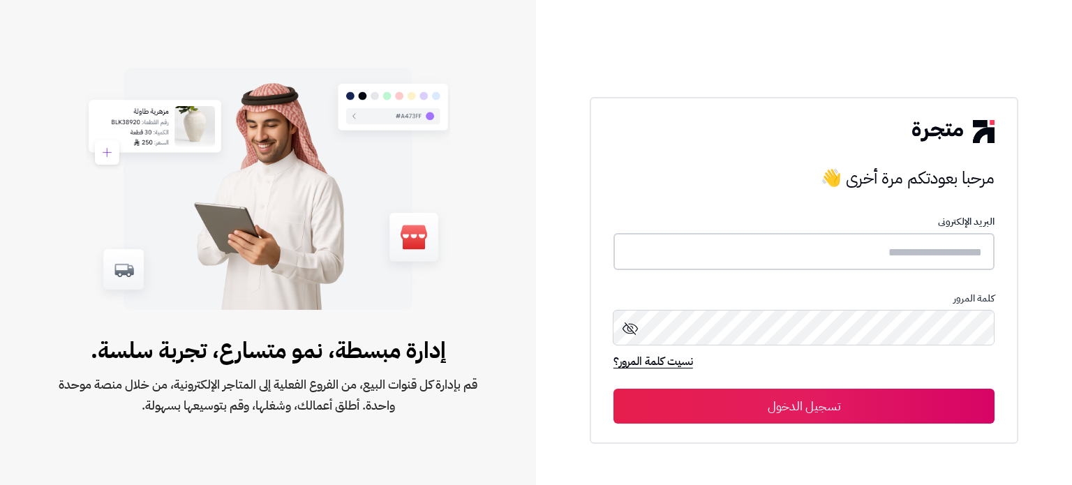
type input "**********"
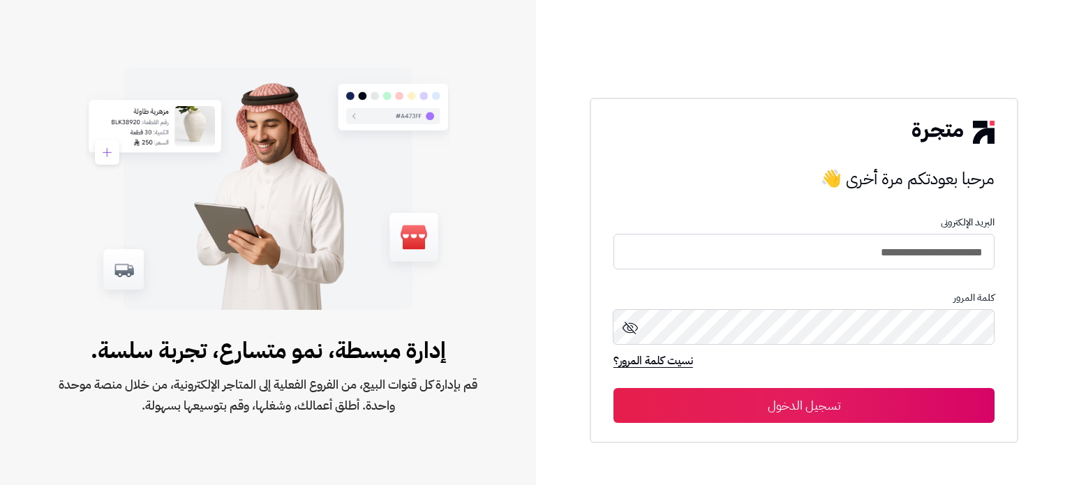
drag, startPoint x: 673, startPoint y: 0, endPoint x: 765, endPoint y: 406, distance: 416.5
click at [765, 406] on button "تسجيل الدخول" at bounding box center [803, 405] width 381 height 35
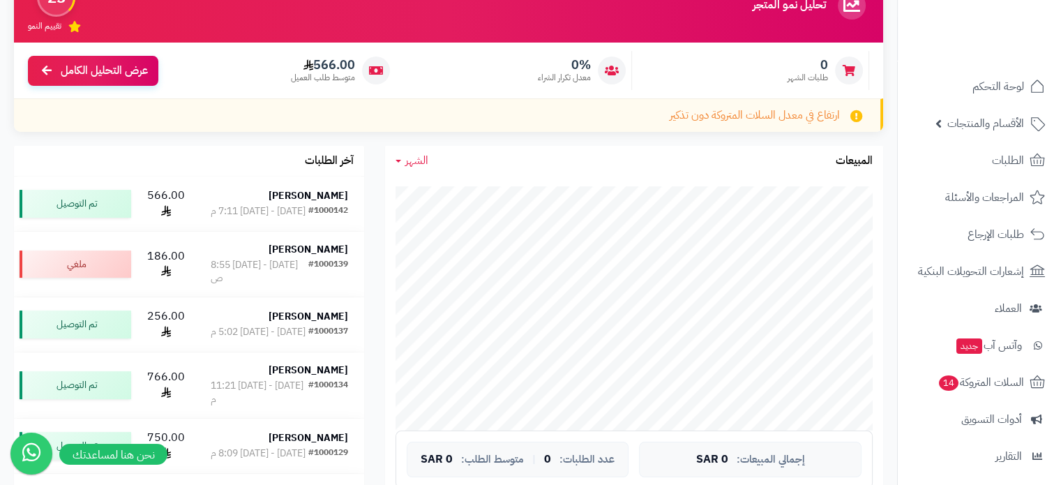
scroll to position [148, 0]
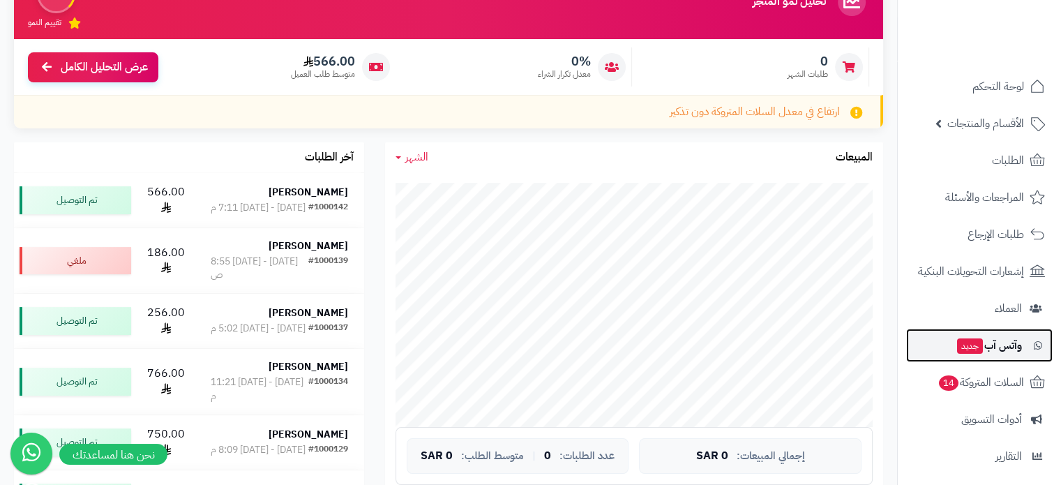
click at [982, 340] on span "وآتس آب جديد" at bounding box center [989, 346] width 66 height 20
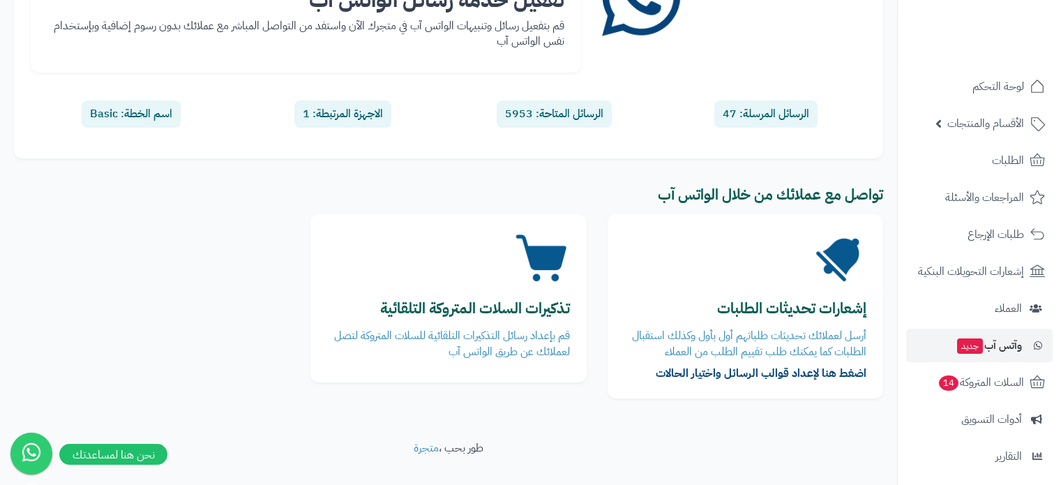
scroll to position [166, 0]
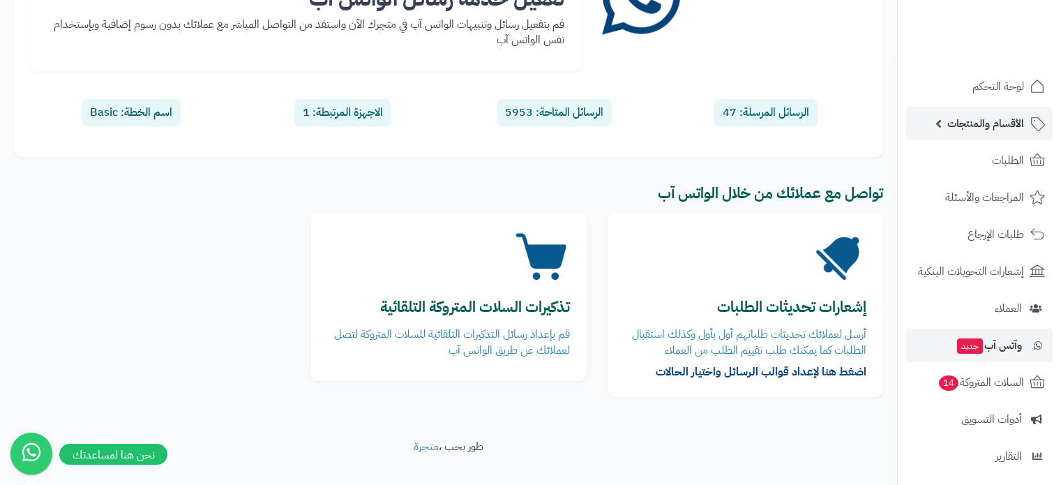
click at [978, 114] on span "الأقسام والمنتجات" at bounding box center [986, 124] width 77 height 20
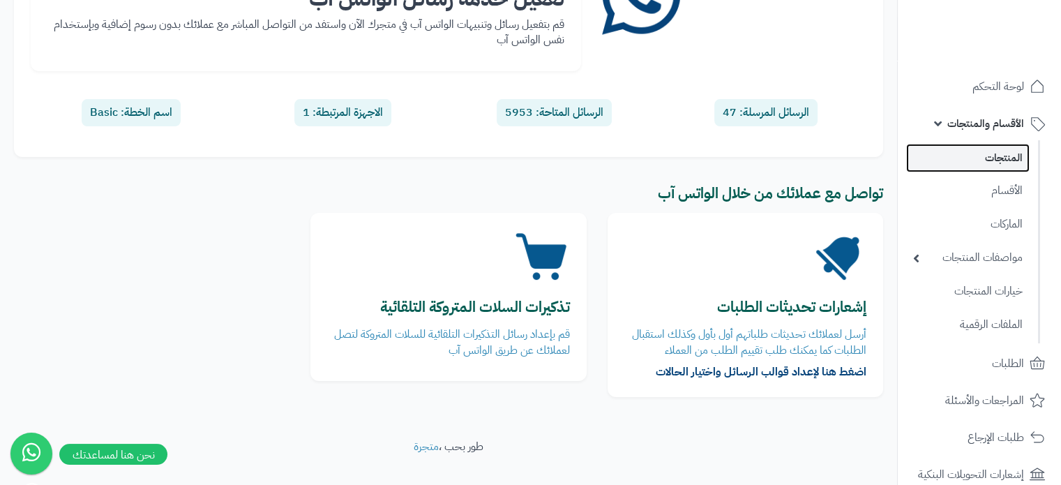
click at [991, 150] on link "المنتجات" at bounding box center [967, 158] width 123 height 29
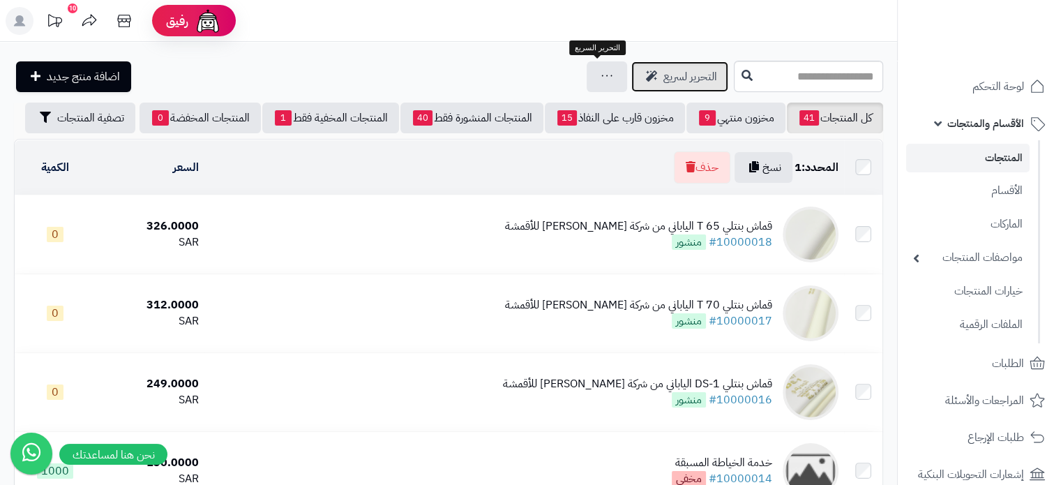
click at [664, 82] on span "التحرير لسريع" at bounding box center [691, 76] width 54 height 17
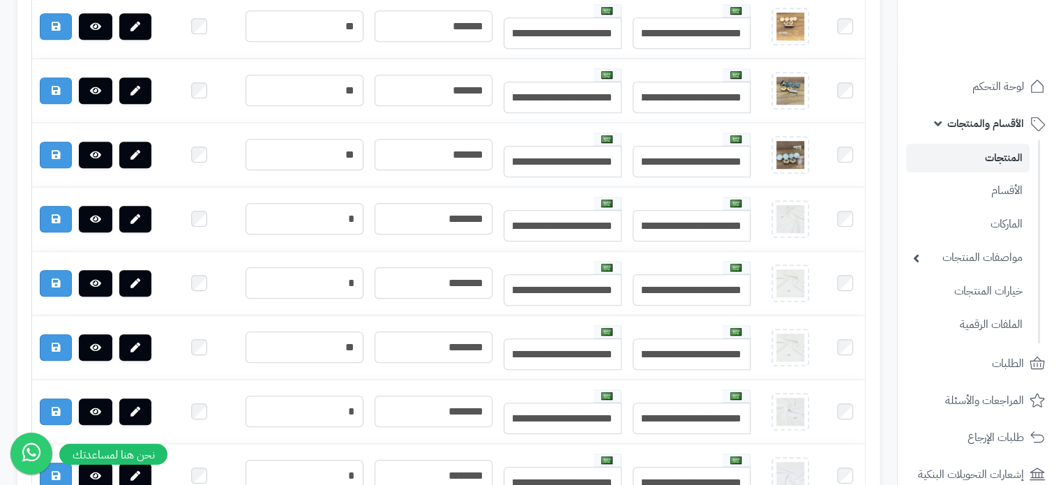
scroll to position [1052, 0]
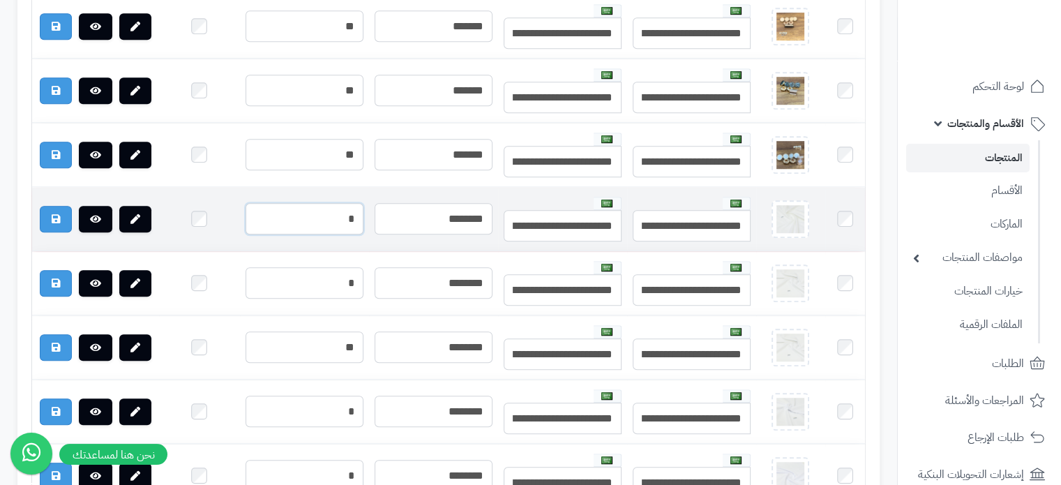
click at [315, 227] on input "*" at bounding box center [305, 218] width 118 height 31
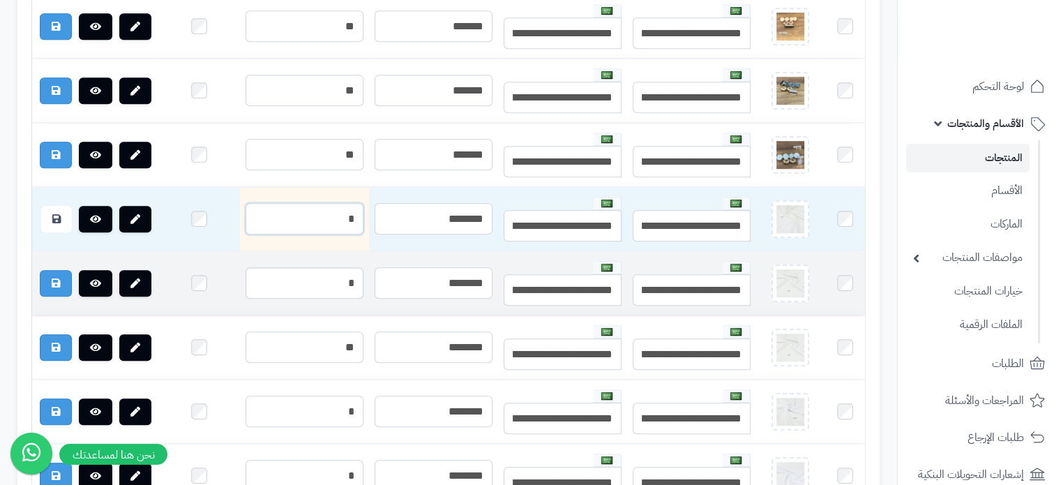
type input "*"
click at [301, 295] on input "*" at bounding box center [305, 282] width 118 height 31
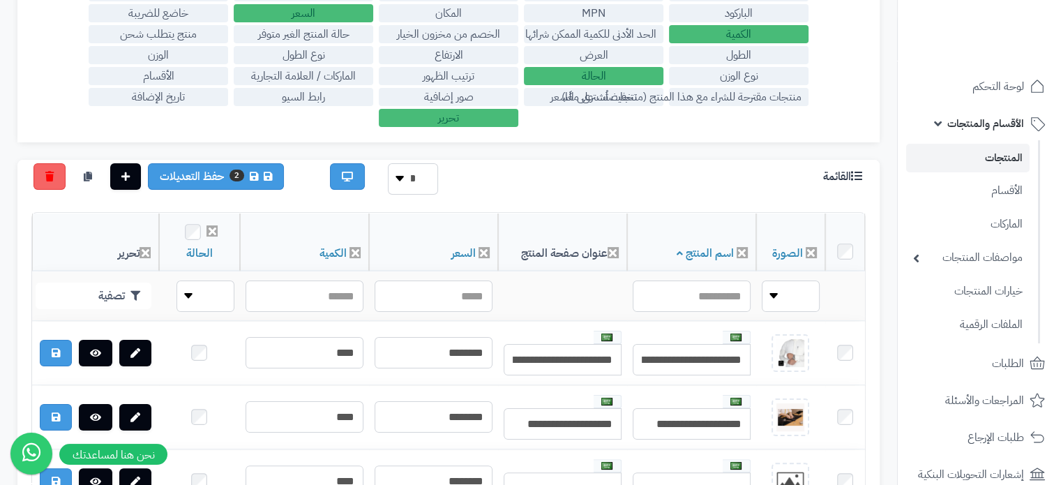
scroll to position [243, 0]
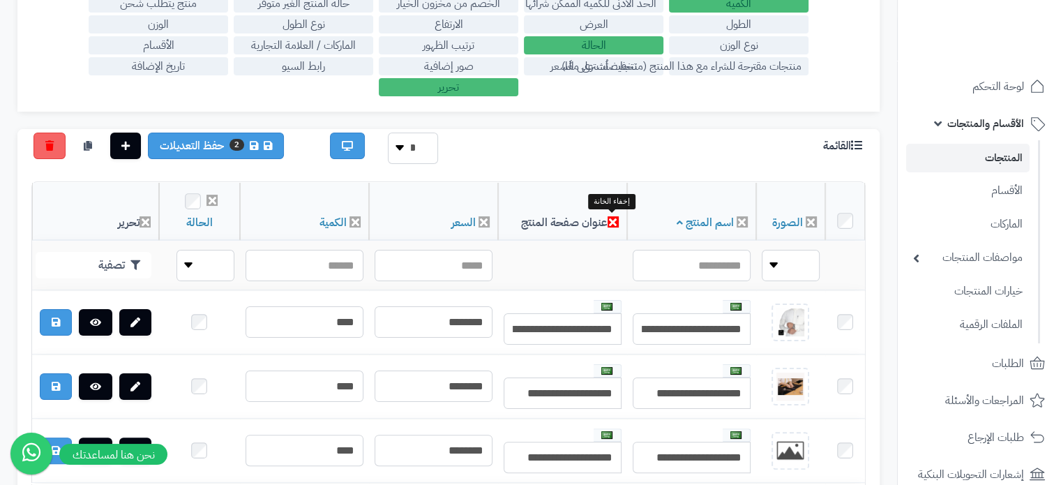
type input "*"
click at [609, 223] on icon at bounding box center [613, 221] width 11 height 11
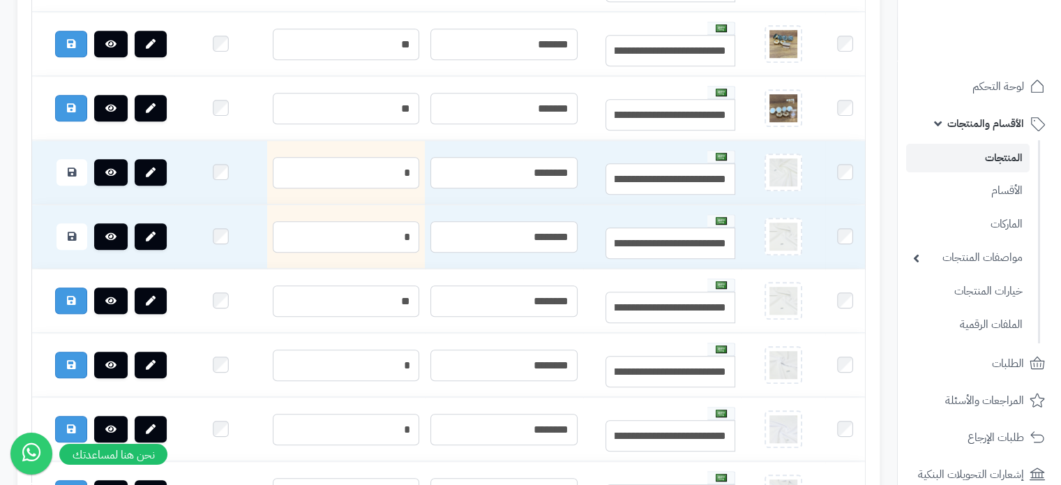
scroll to position [1084, 0]
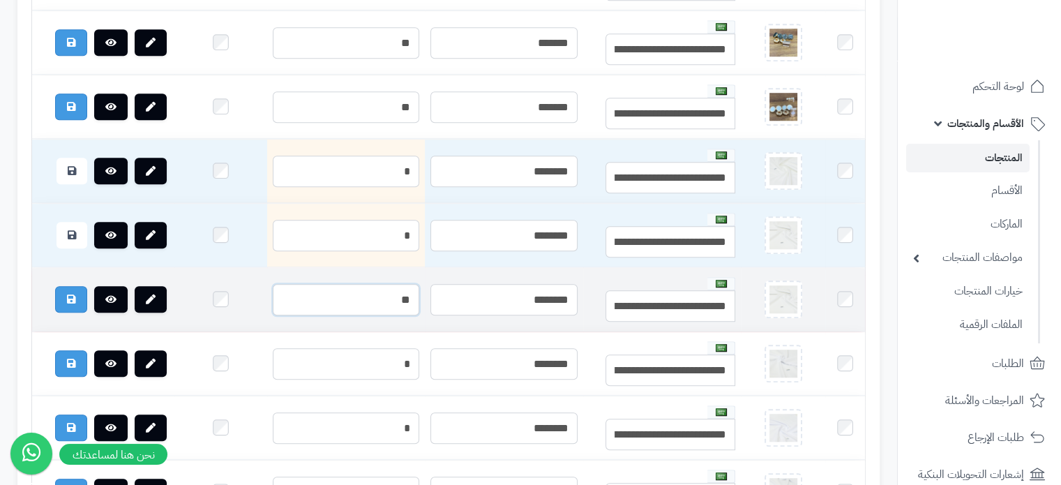
click at [360, 315] on input "**" at bounding box center [346, 299] width 147 height 31
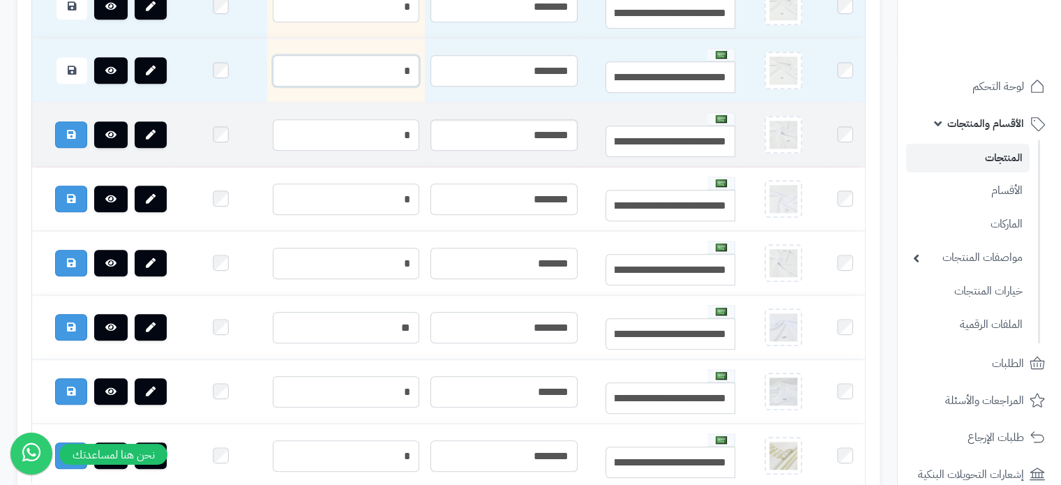
scroll to position [1315, 0]
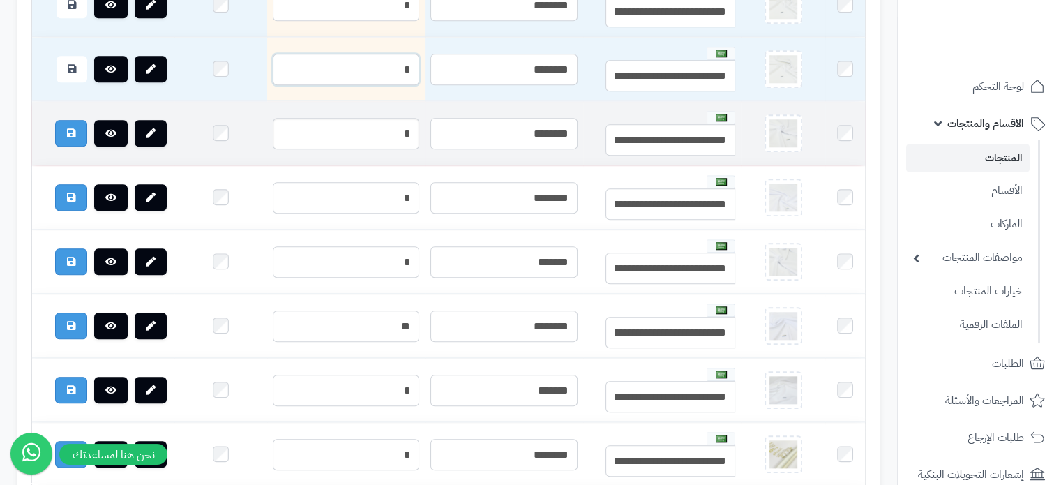
type input "*"
click at [358, 149] on input "*" at bounding box center [346, 133] width 147 height 31
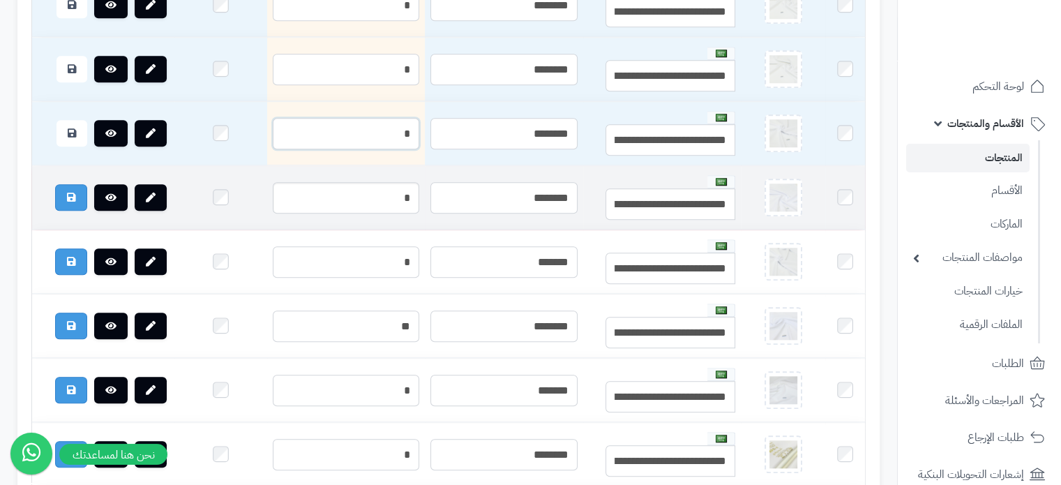
type input "*"
click at [358, 214] on input "*" at bounding box center [346, 197] width 147 height 31
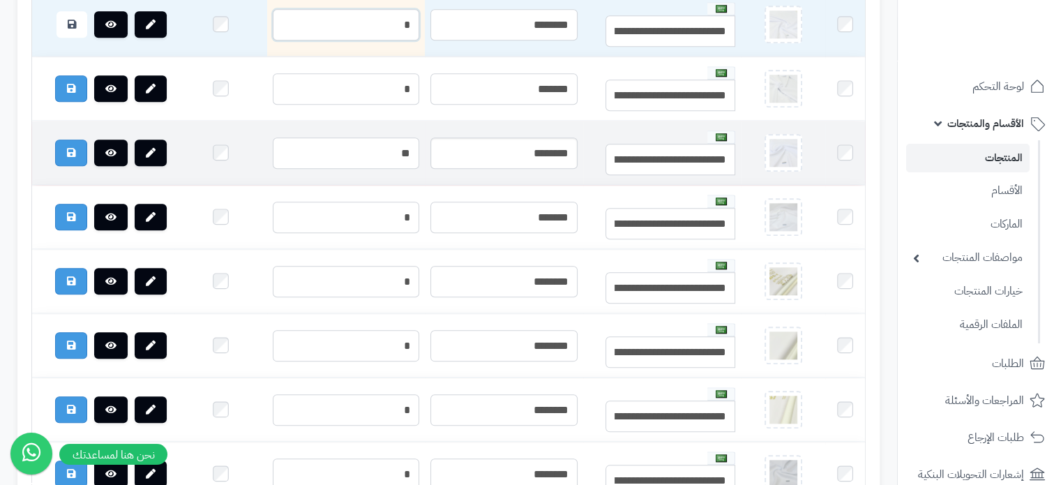
scroll to position [1513, 0]
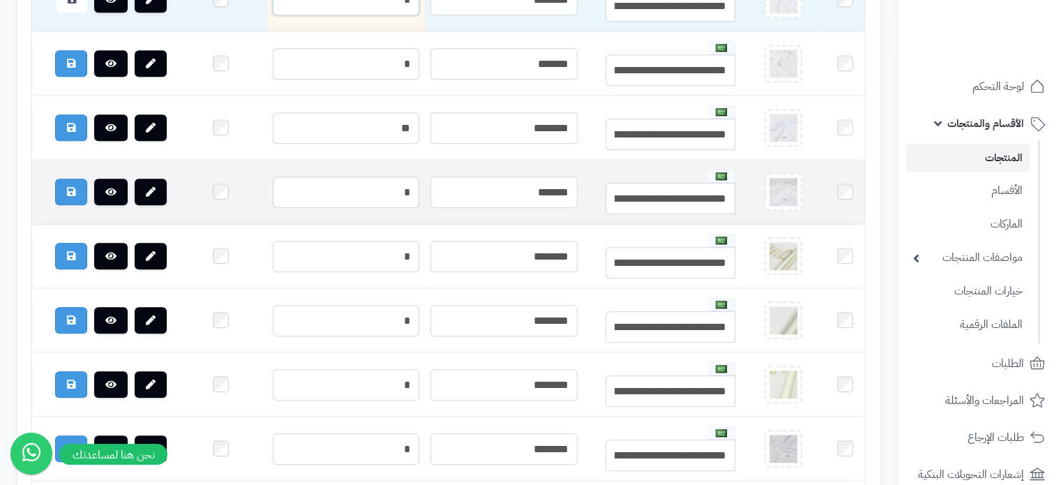
type input "*"
click at [357, 208] on input "*" at bounding box center [346, 192] width 147 height 31
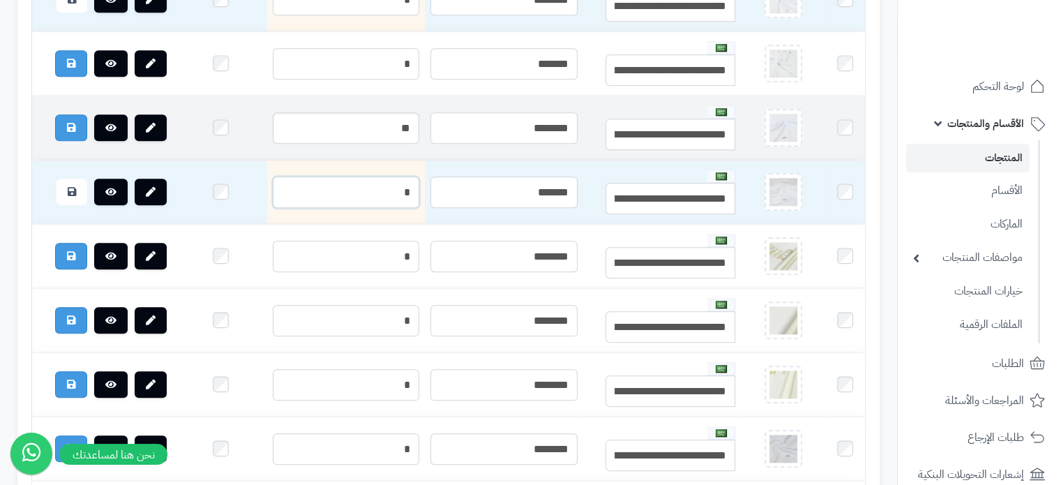
type input "*"
click at [353, 144] on input "**" at bounding box center [346, 127] width 147 height 31
type input "*"
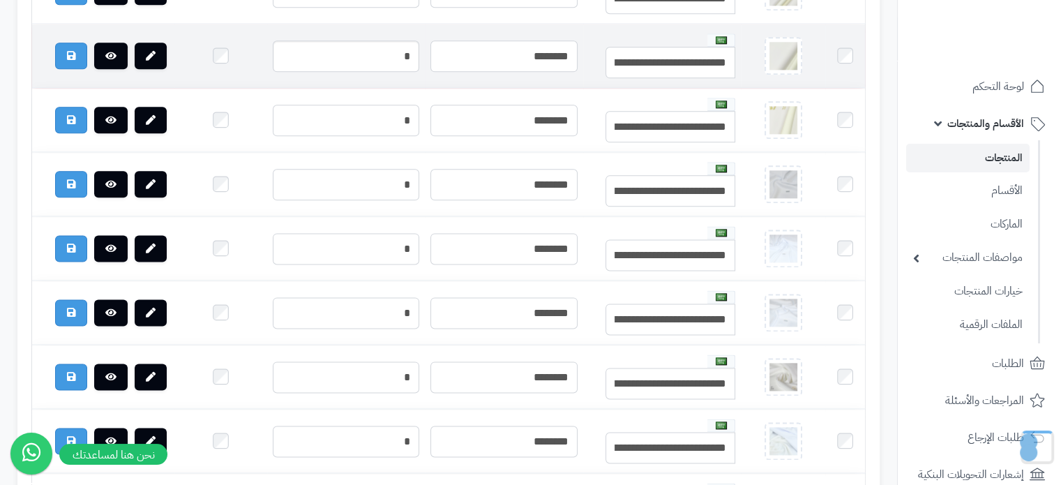
scroll to position [1824, 0]
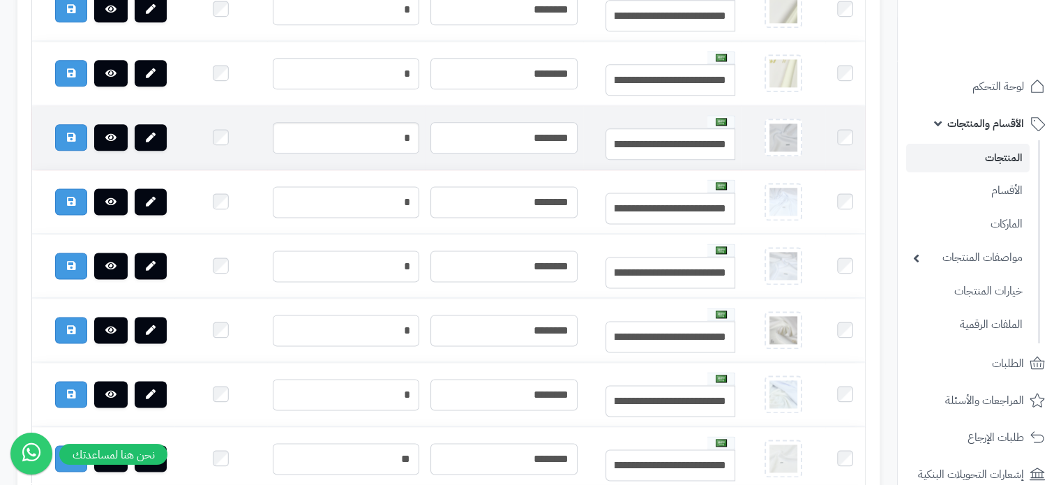
type input "*"
click at [355, 154] on input "*" at bounding box center [346, 137] width 147 height 31
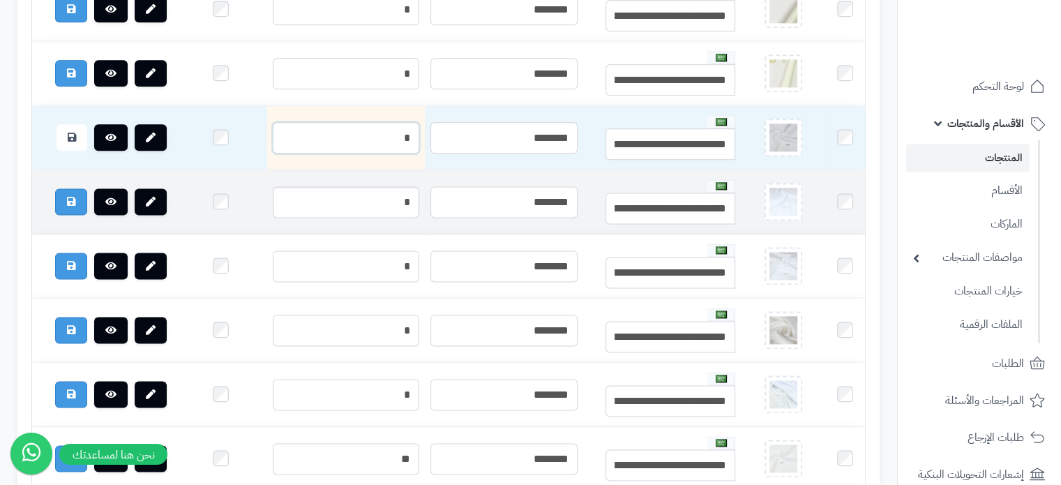
type input "*"
click at [351, 218] on input "*" at bounding box center [346, 201] width 147 height 31
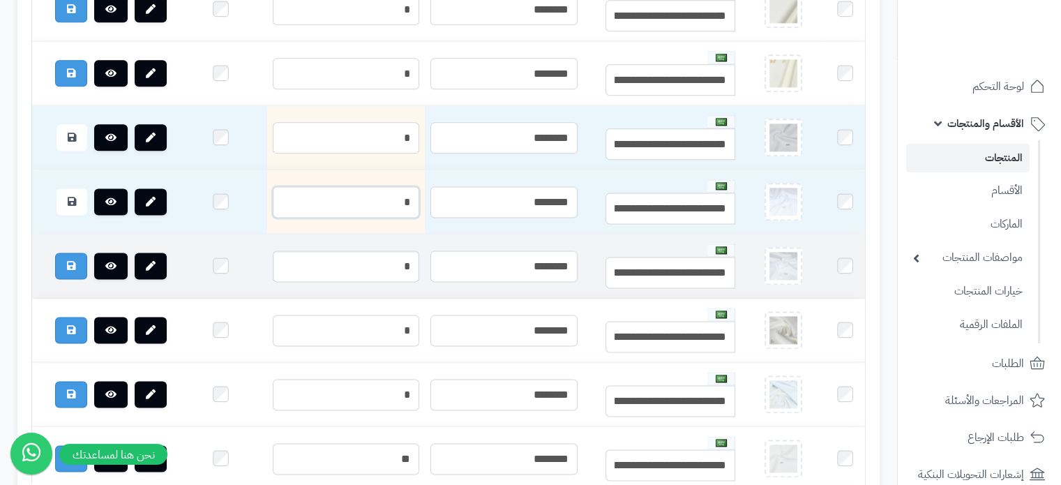
type input "*"
click at [346, 282] on input "*" at bounding box center [346, 265] width 147 height 31
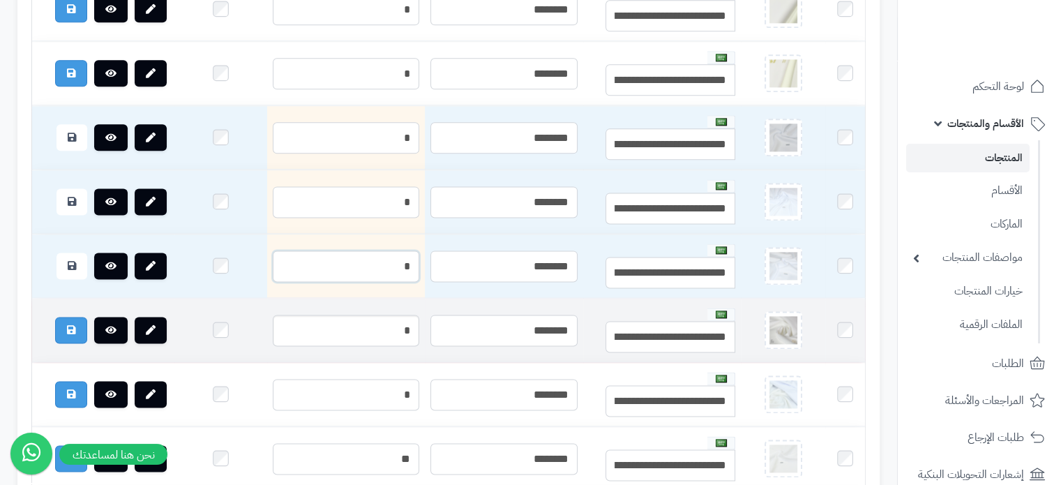
type input "*"
click at [343, 346] on input "*" at bounding box center [346, 330] width 147 height 31
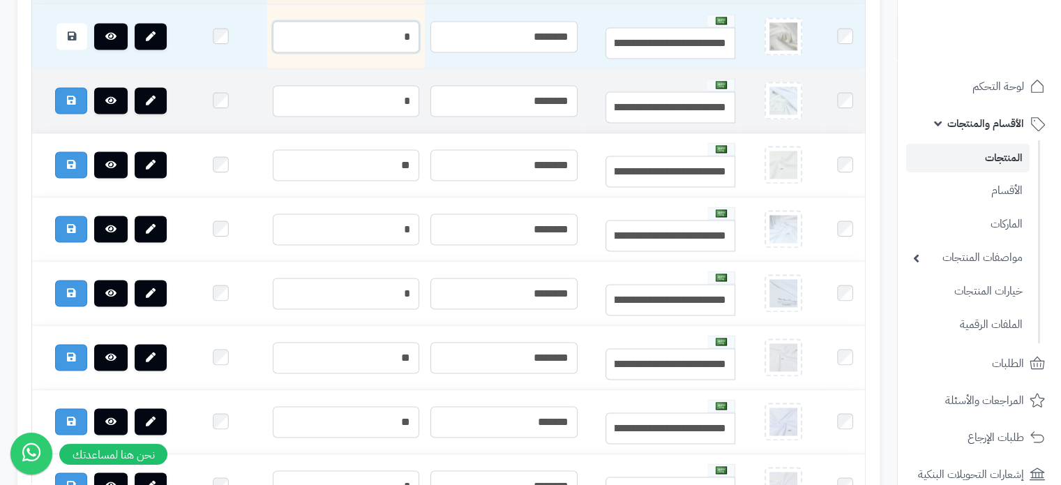
scroll to position [2117, 0]
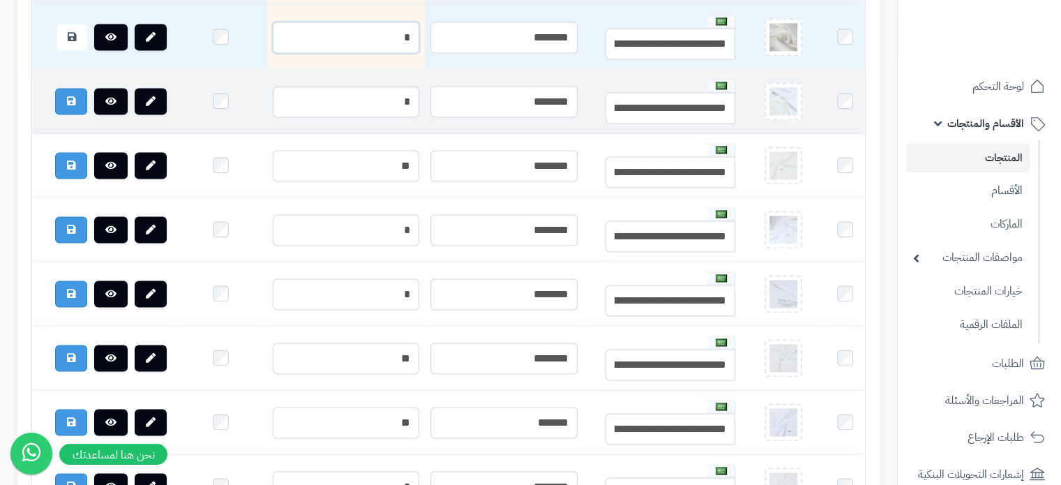
type input "*"
click at [350, 117] on input "*" at bounding box center [346, 101] width 147 height 31
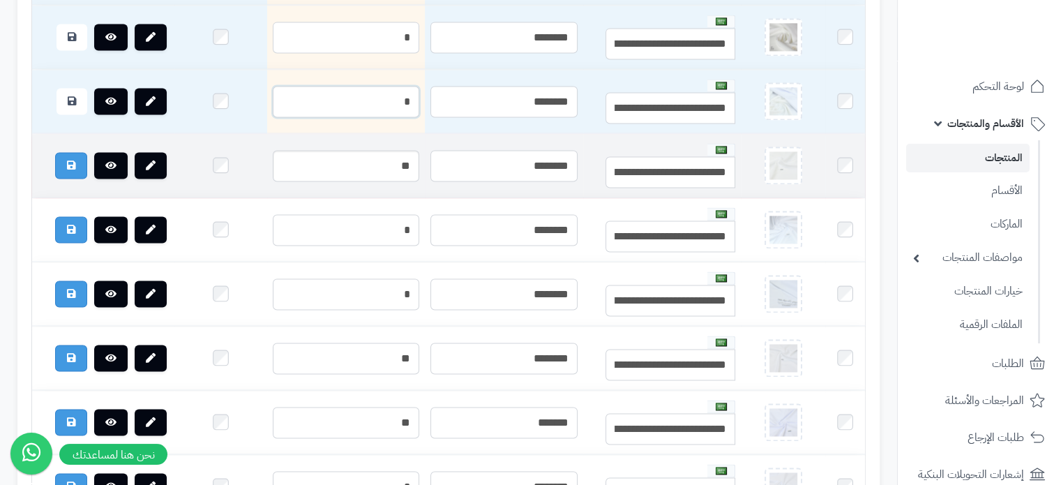
type input "*"
click at [346, 181] on input "**" at bounding box center [346, 165] width 147 height 31
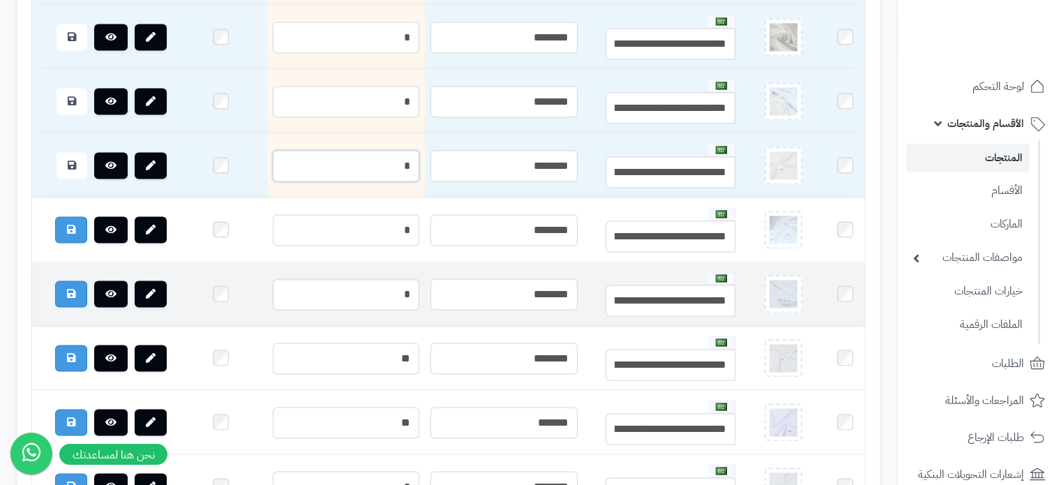
type input "*"
click at [363, 310] on input "*" at bounding box center [346, 293] width 147 height 31
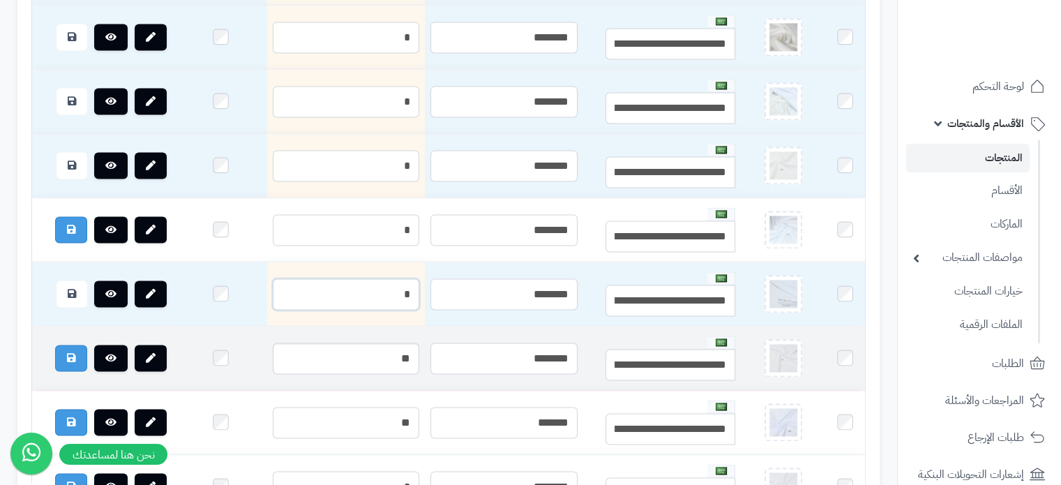
type input "*"
click at [355, 374] on input "**" at bounding box center [346, 358] width 147 height 31
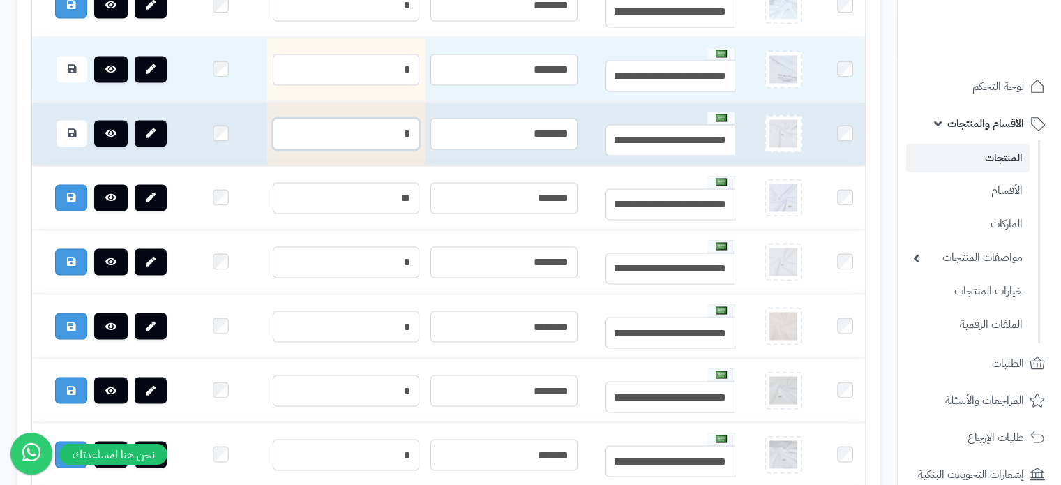
scroll to position [2344, 0]
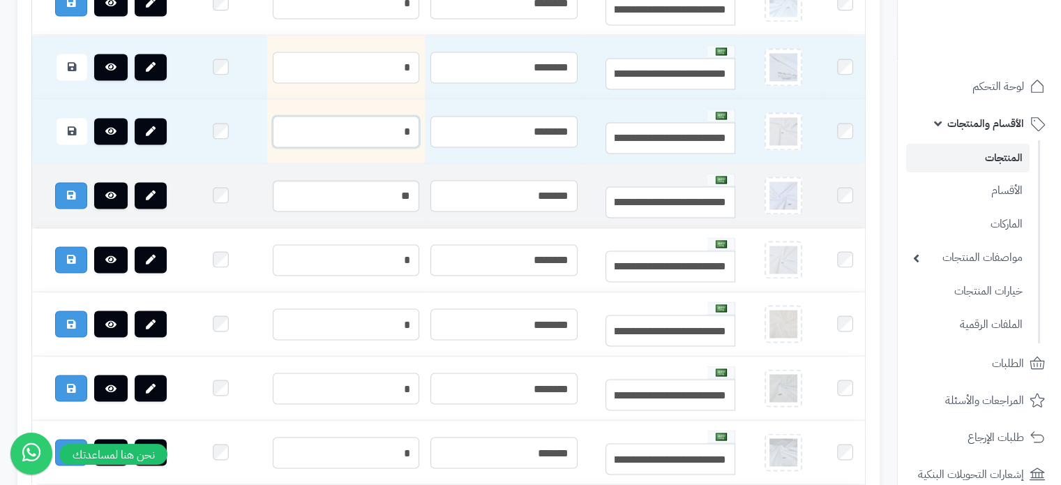
type input "*"
click at [340, 211] on input "**" at bounding box center [346, 195] width 147 height 31
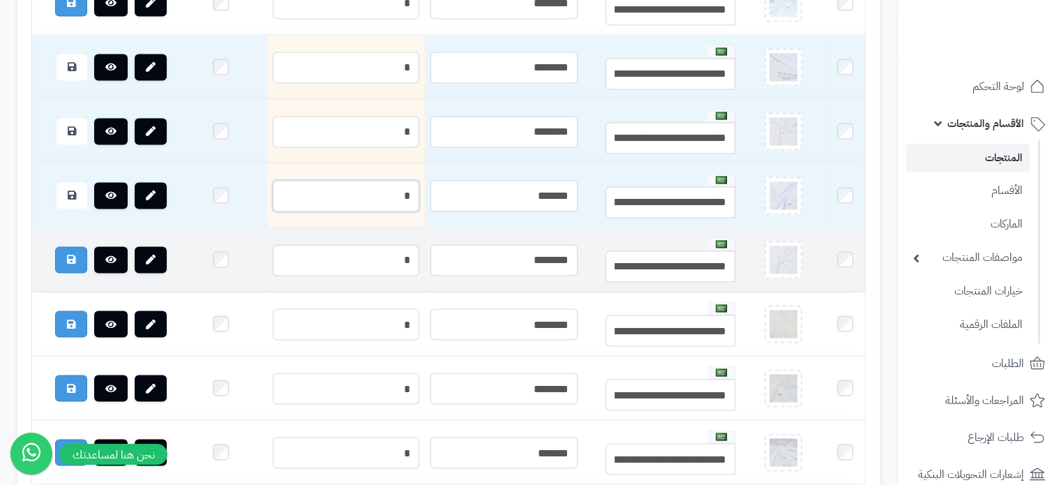
type input "*"
click at [332, 276] on input "*" at bounding box center [346, 259] width 147 height 31
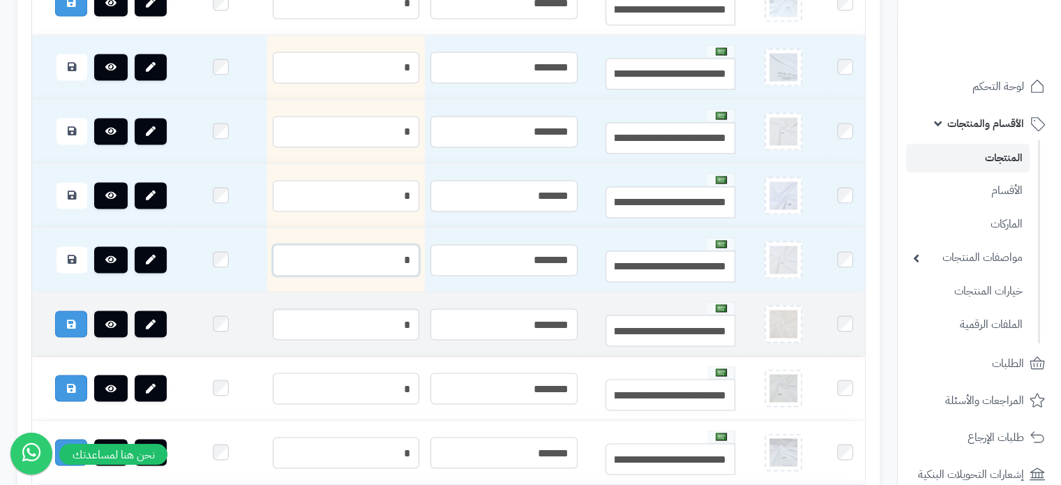
type input "*"
click at [335, 340] on input "*" at bounding box center [346, 323] width 147 height 31
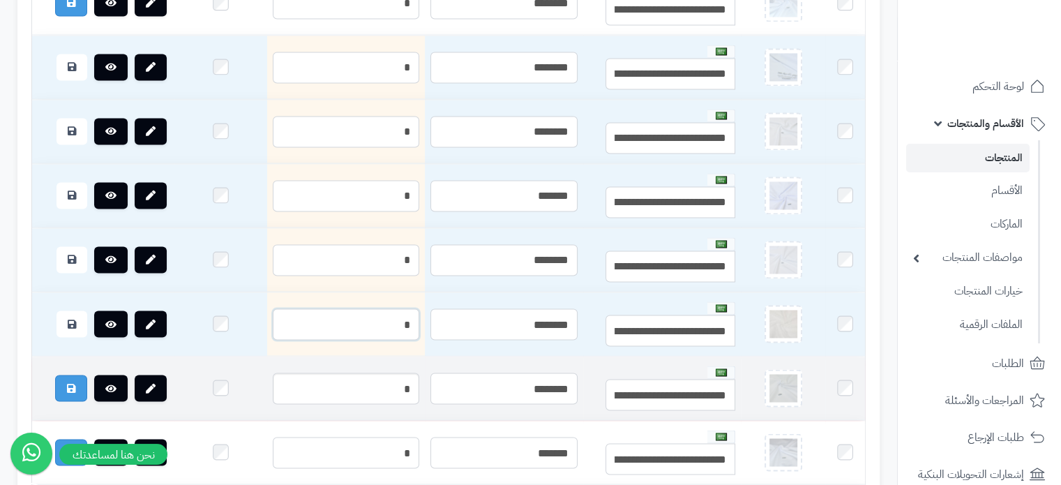
type input "*"
click at [347, 404] on input "*" at bounding box center [346, 388] width 147 height 31
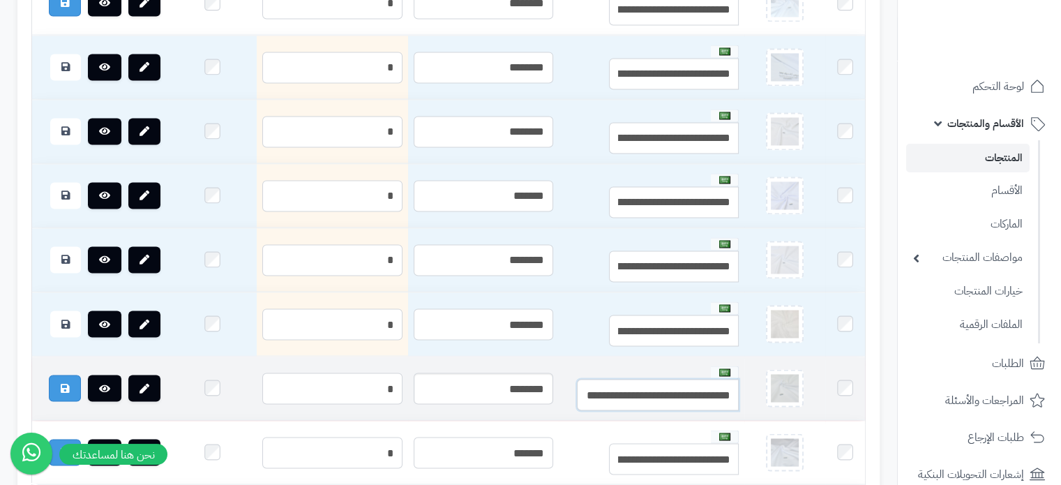
drag, startPoint x: 642, startPoint y: 438, endPoint x: 553, endPoint y: 437, distance: 89.3
click at [553, 420] on tr "**********" at bounding box center [448, 388] width 833 height 63
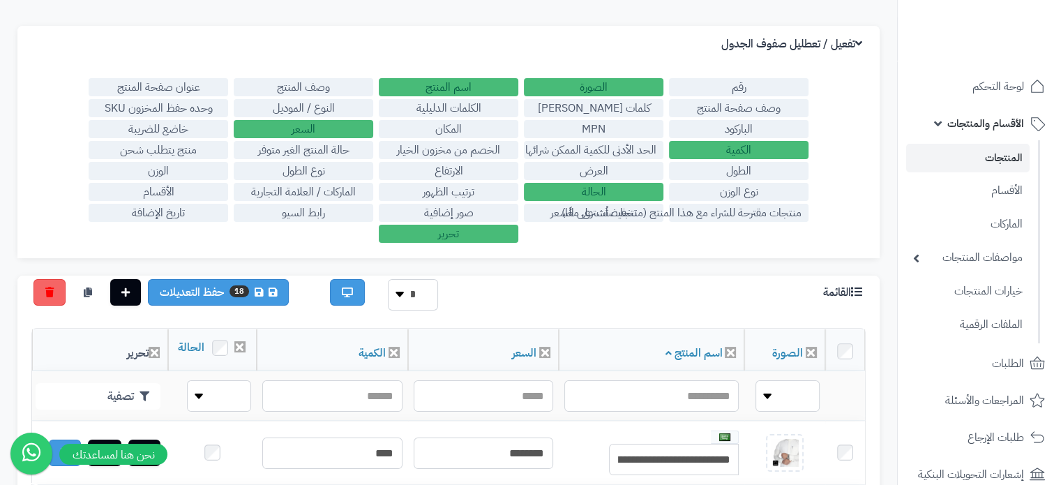
scroll to position [0, 0]
click at [318, 108] on label "النوع / الموديل" at bounding box center [304, 108] width 140 height 18
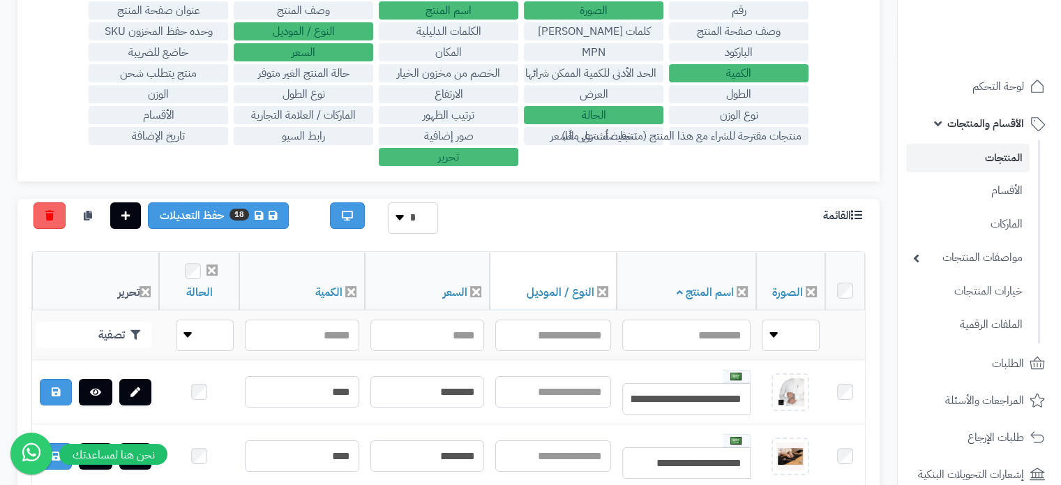
scroll to position [103, 0]
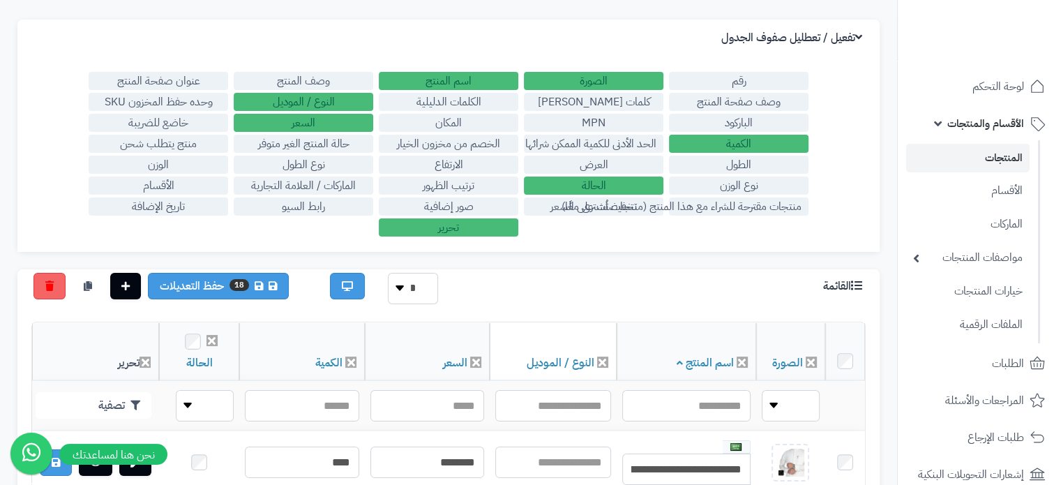
click at [310, 94] on label "النوع / الموديل" at bounding box center [304, 102] width 140 height 18
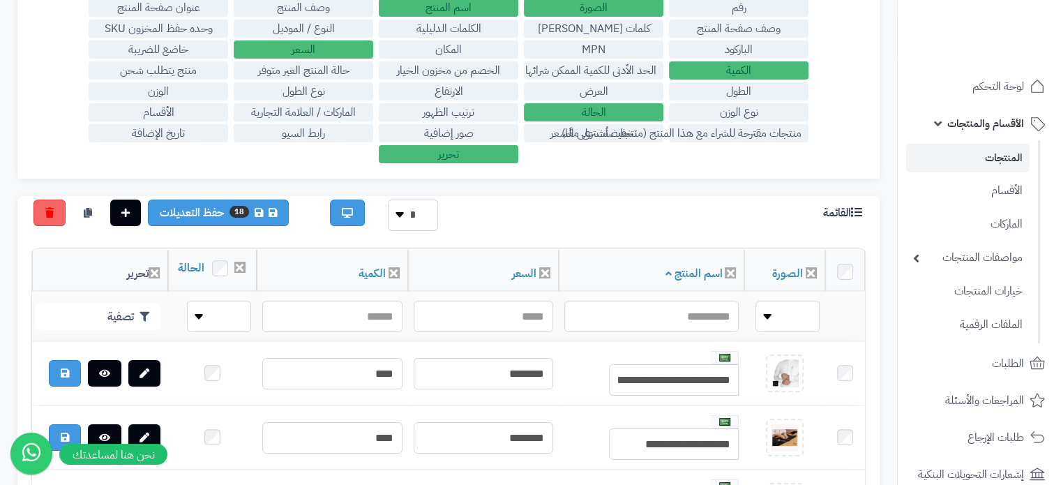
scroll to position [175, 0]
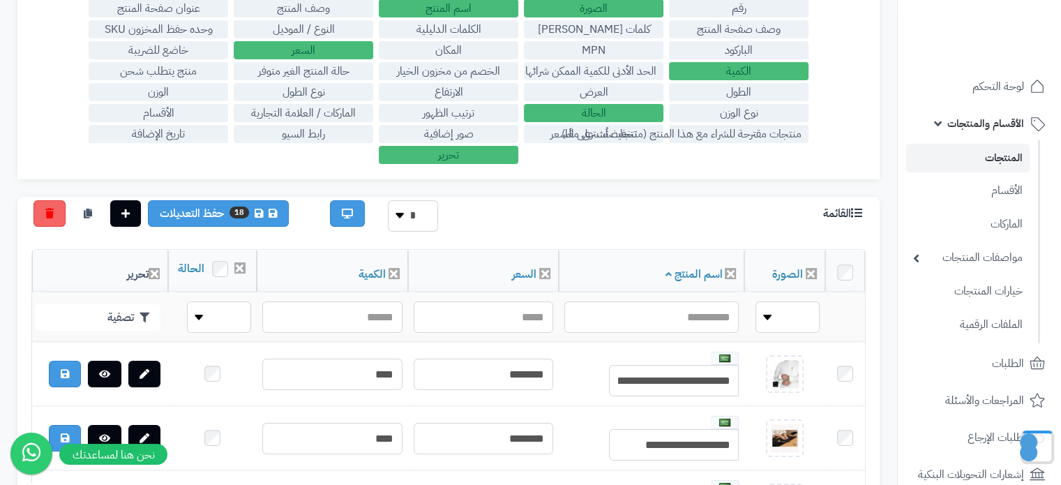
click at [669, 132] on label "منتجات مقترحة للشراء مع هذا المنتج (منتجات تُشترى معًا)" at bounding box center [739, 134] width 140 height 18
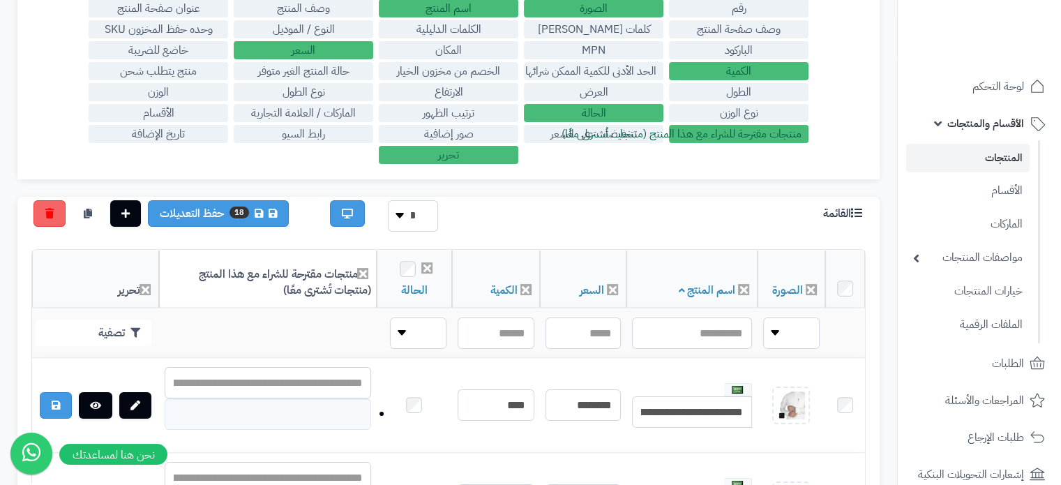
click at [669, 132] on label "منتجات مقترحة للشراء مع هذا المنتج (منتجات تُشترى معًا)" at bounding box center [739, 134] width 140 height 18
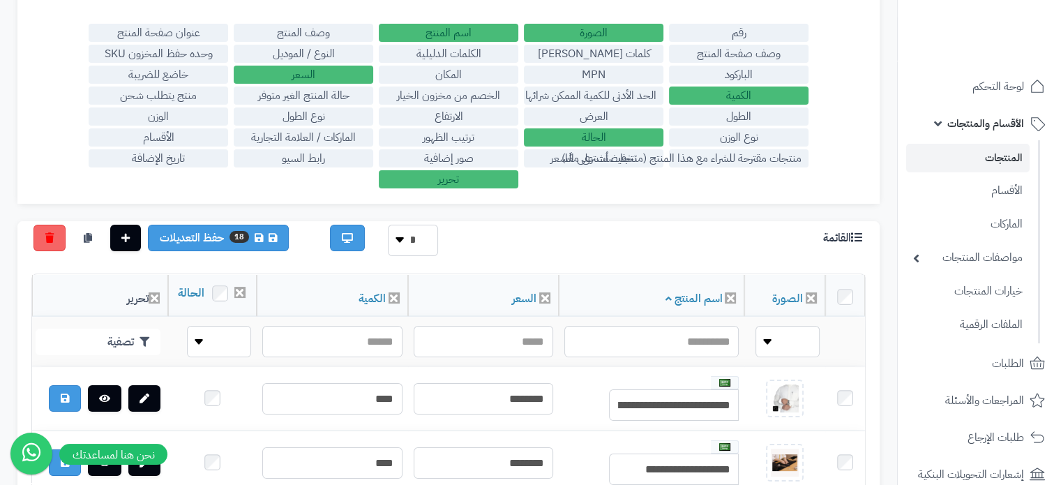
scroll to position [151, 0]
click at [736, 116] on label "الطول" at bounding box center [739, 116] width 140 height 18
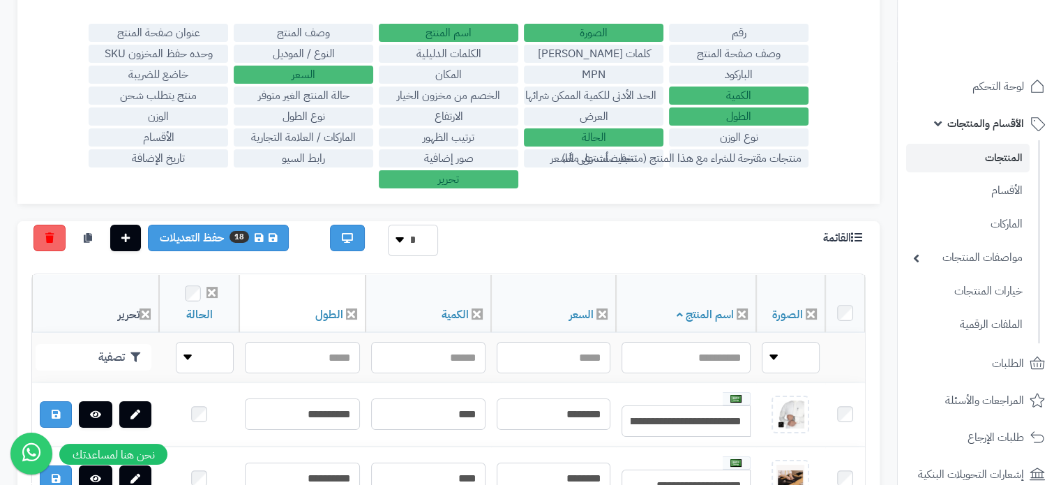
click at [736, 116] on label "الطول" at bounding box center [739, 116] width 140 height 18
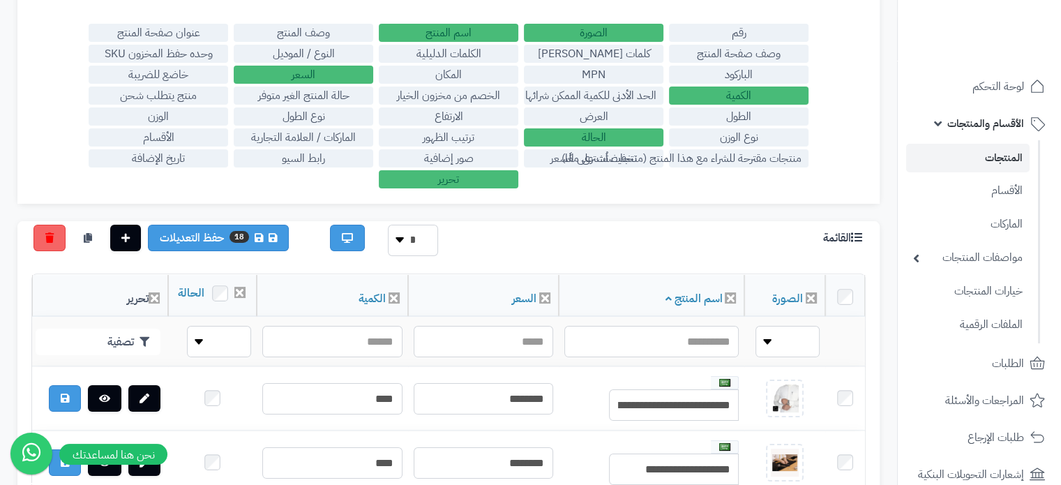
click at [727, 57] on label "وصف صفحة المنتج" at bounding box center [739, 54] width 140 height 18
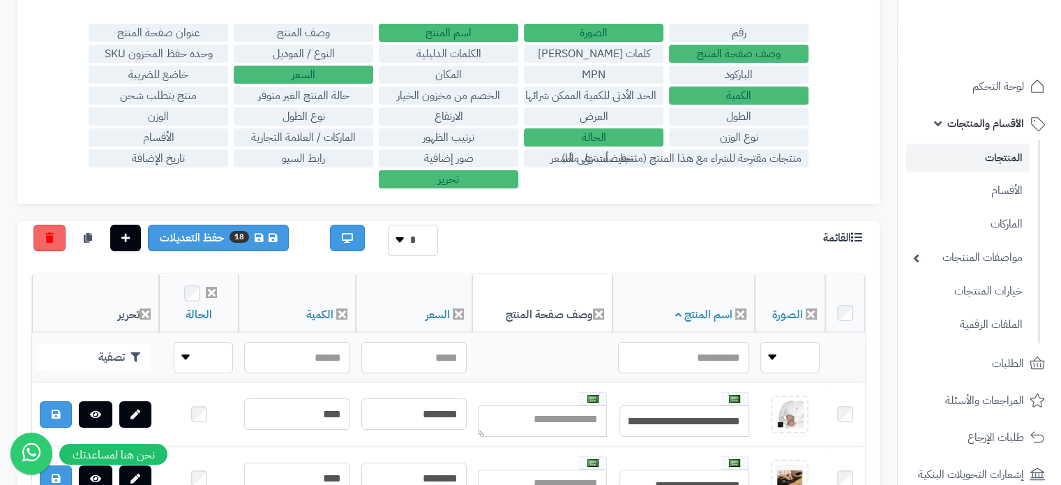
click at [727, 57] on label "وصف صفحة المنتج" at bounding box center [739, 54] width 140 height 18
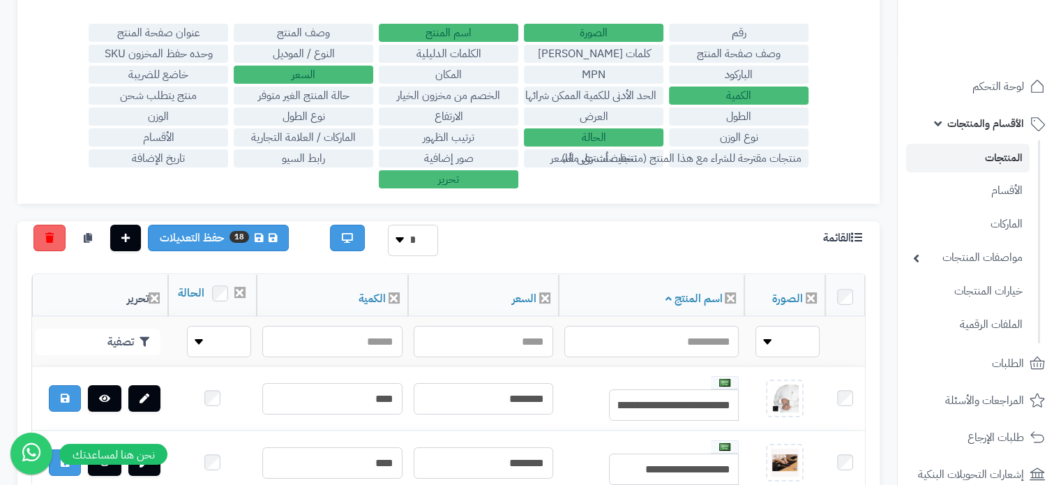
click at [583, 70] on label "MPN" at bounding box center [594, 75] width 140 height 18
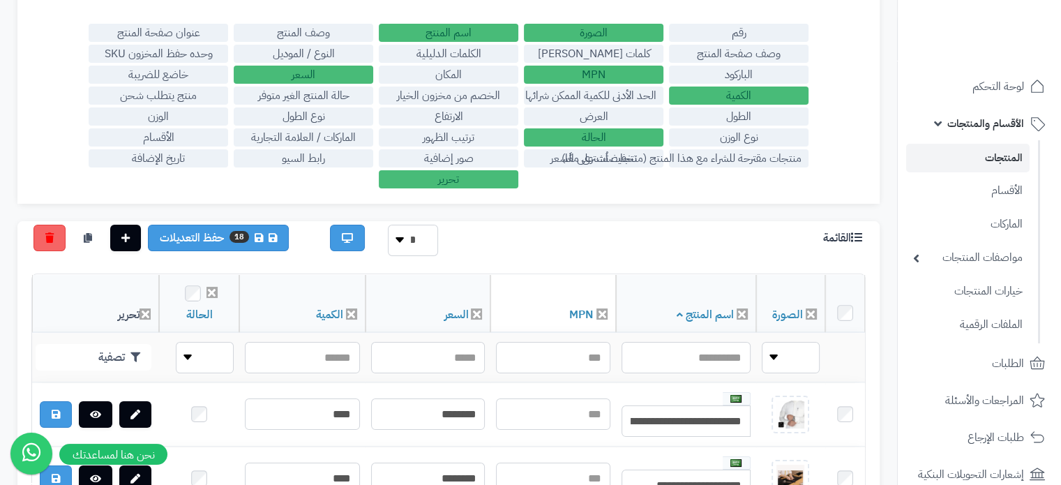
click at [583, 70] on label "MPN" at bounding box center [594, 75] width 140 height 18
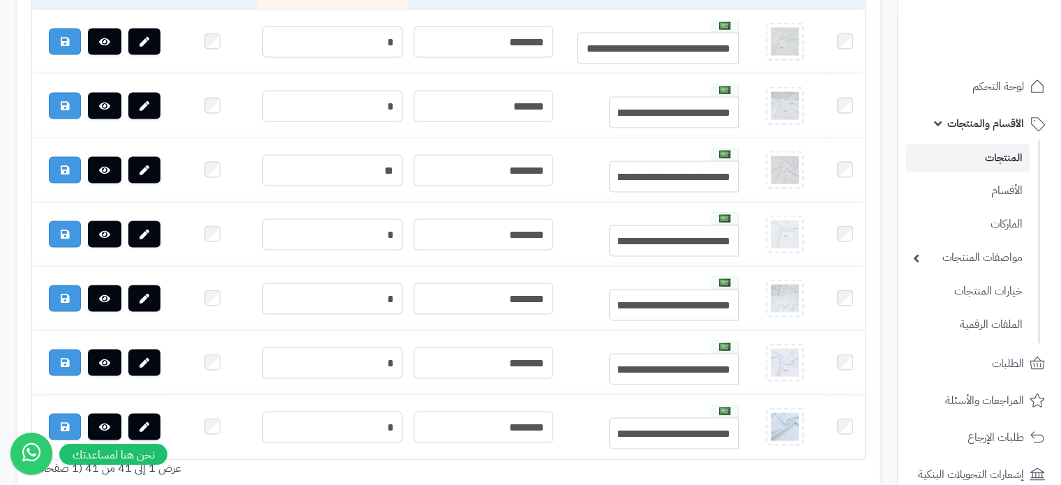
scroll to position [2695, 0]
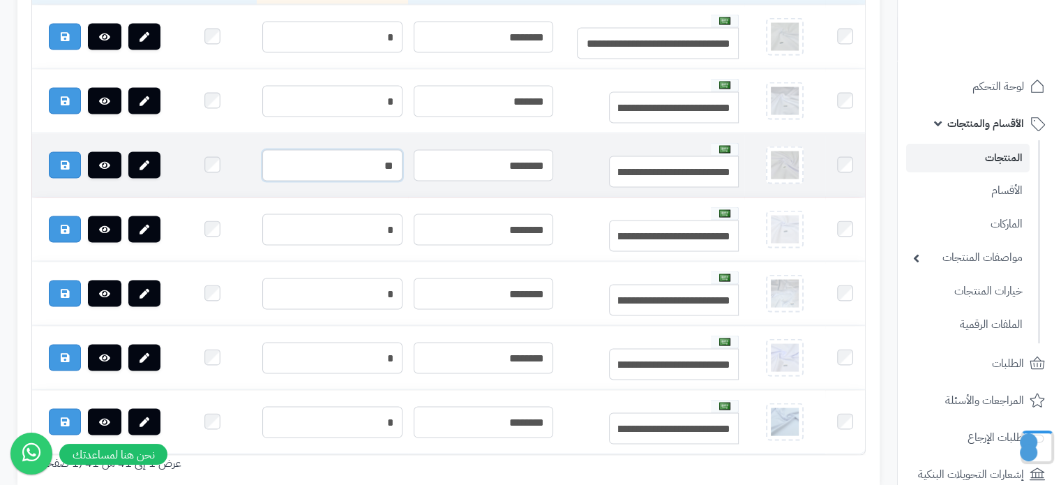
click at [351, 181] on input "**" at bounding box center [332, 165] width 140 height 31
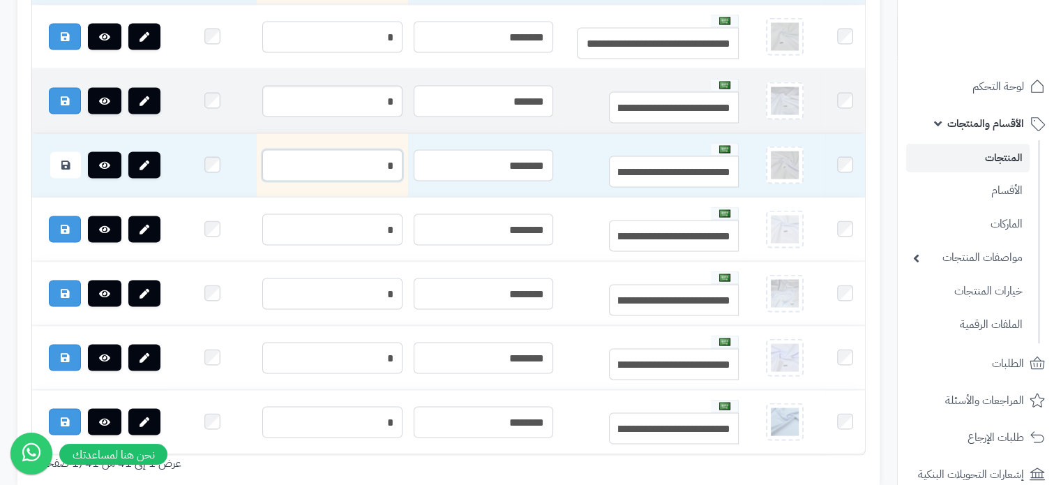
type input "*"
click at [366, 117] on input "*" at bounding box center [332, 101] width 140 height 31
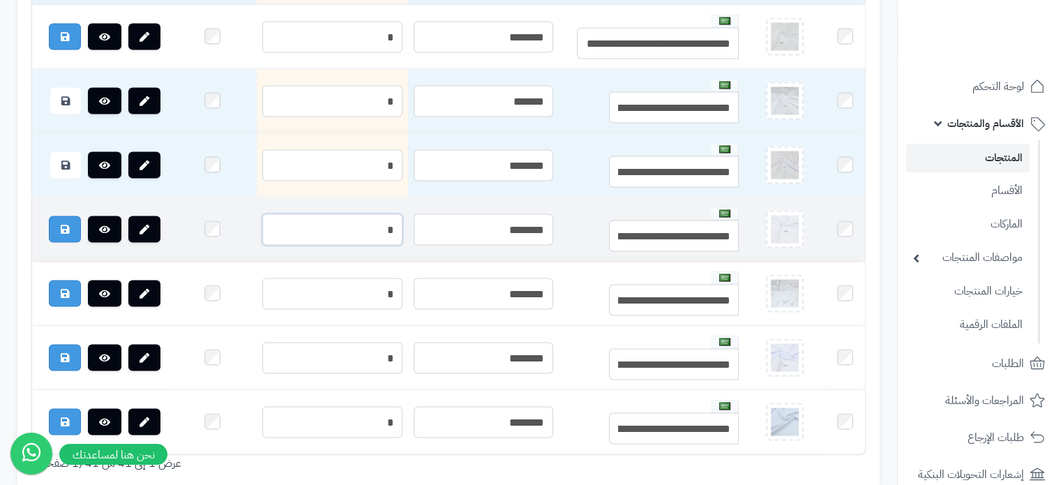
click at [376, 246] on input "*" at bounding box center [332, 229] width 140 height 31
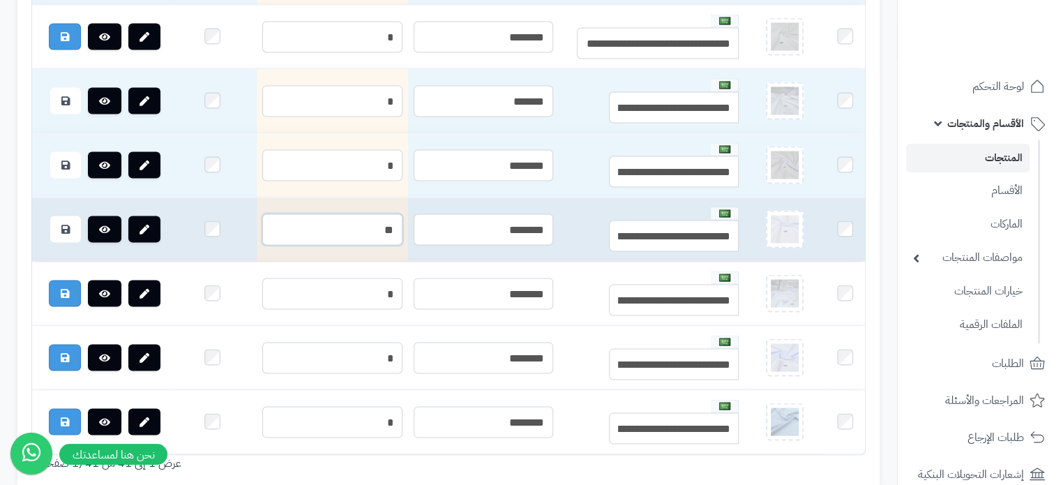
type input "*"
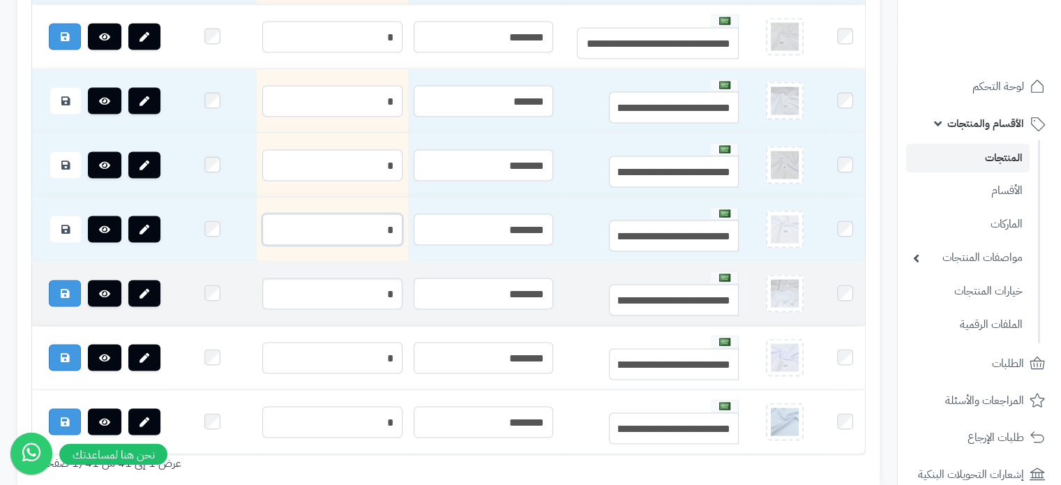
type input "*"
click at [360, 310] on input "*" at bounding box center [332, 293] width 140 height 31
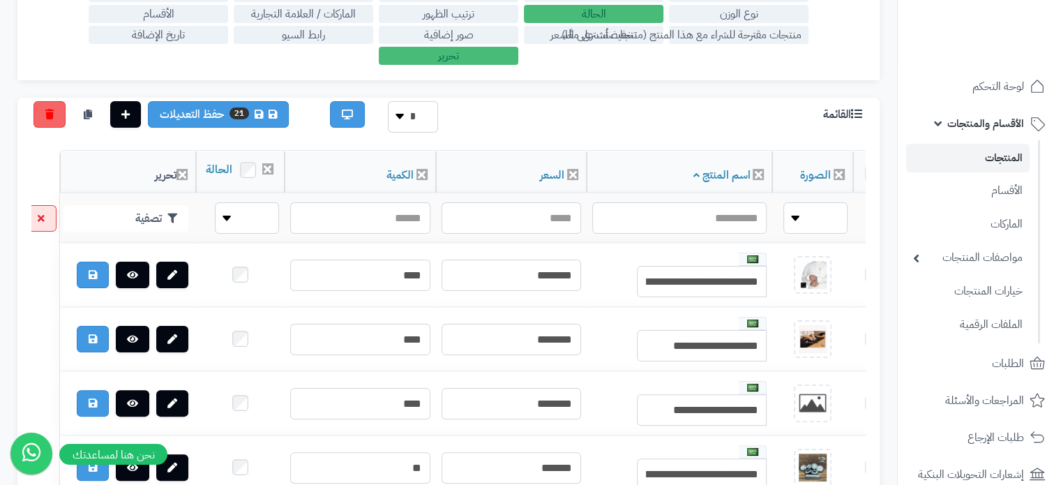
scroll to position [274, 0]
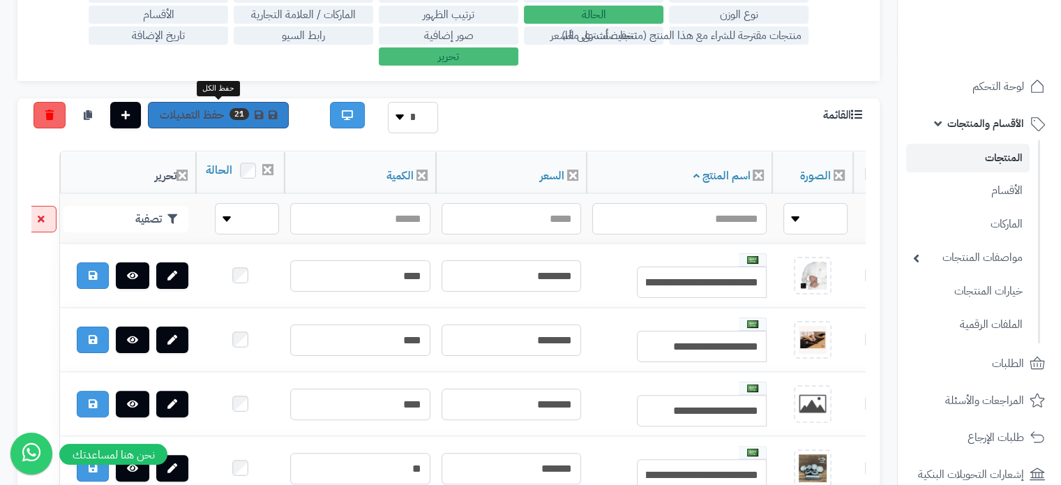
click at [190, 108] on link "21 حفظ التعديلات" at bounding box center [218, 115] width 141 height 27
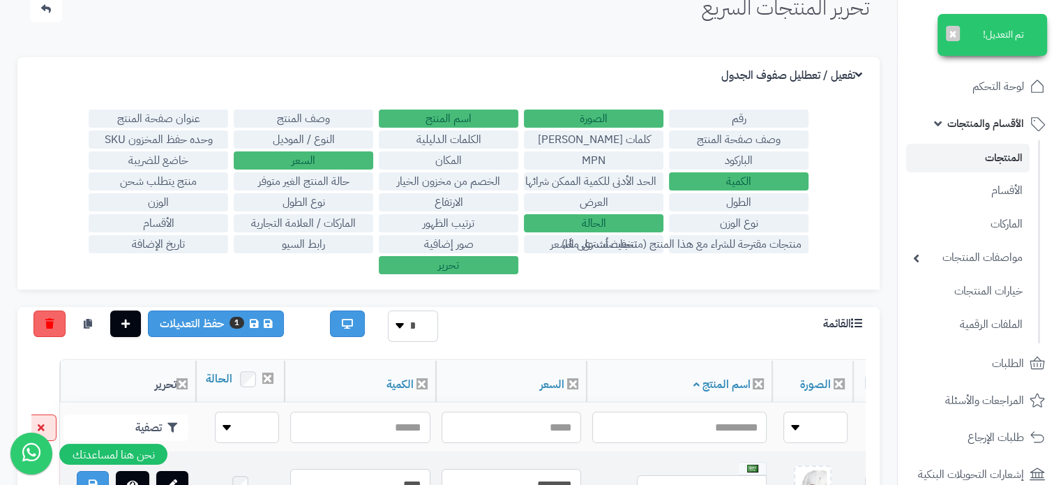
scroll to position [19, 0]
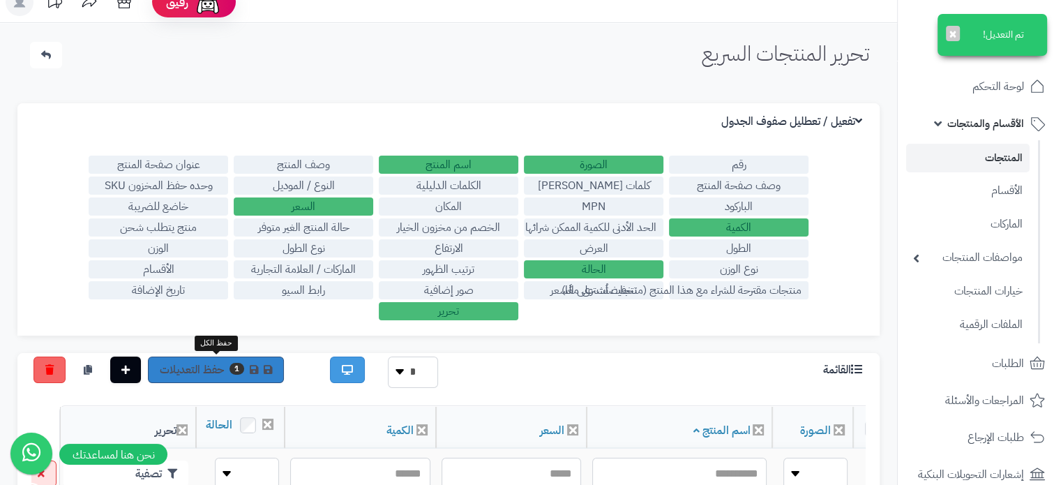
click at [195, 361] on link "1 حفظ التعديلات" at bounding box center [216, 370] width 136 height 27
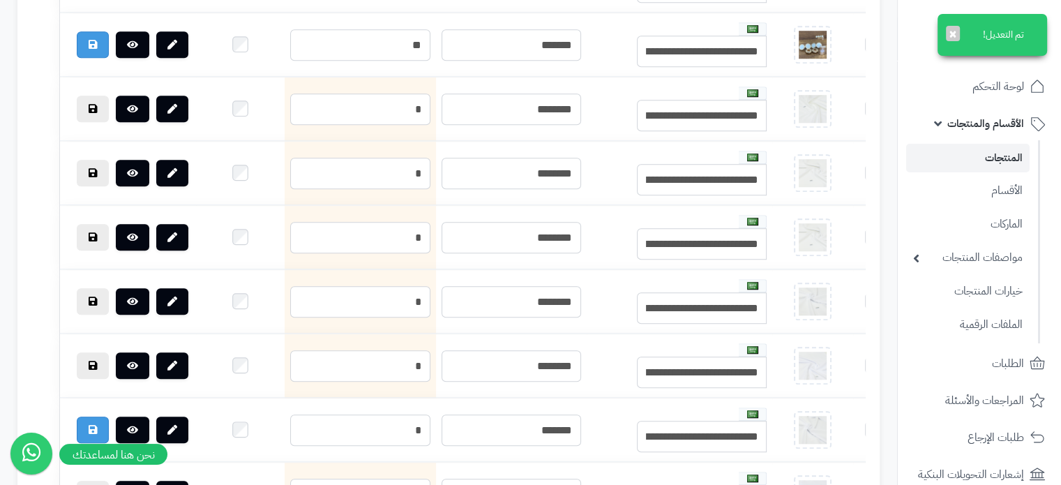
scroll to position [1147, 0]
click at [952, 38] on button "×" at bounding box center [953, 32] width 14 height 15
